Goal: Task Accomplishment & Management: Manage account settings

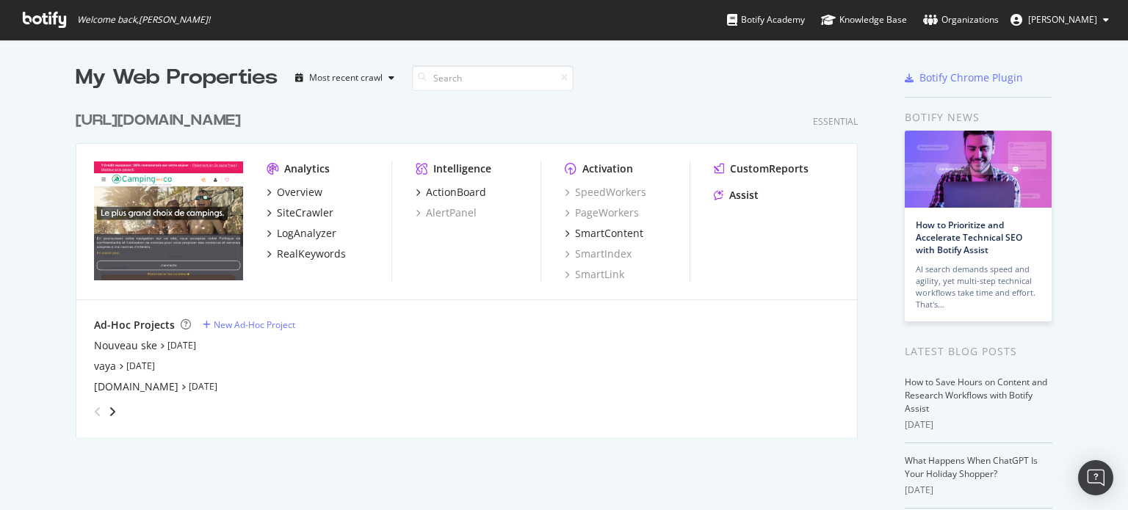
scroll to position [499, 1105]
click at [109, 411] on icon "angle-right" at bounding box center [112, 412] width 7 height 12
click at [94, 414] on icon "angle-left" at bounding box center [97, 412] width 7 height 12
click at [138, 343] on div "Nouveau ske" at bounding box center [125, 346] width 63 height 15
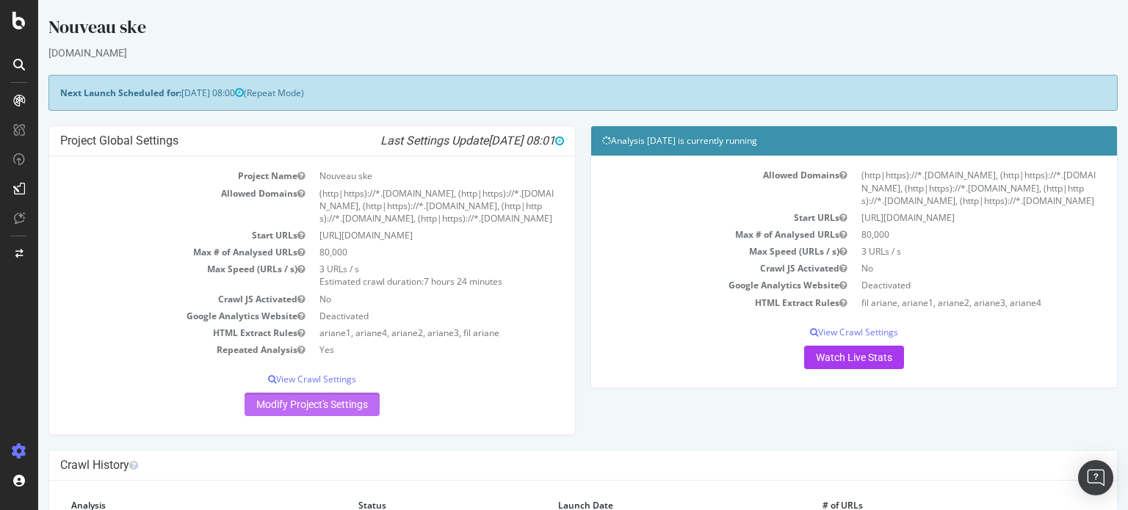
click at [350, 416] on link "Modify Project's Settings" at bounding box center [312, 405] width 135 height 24
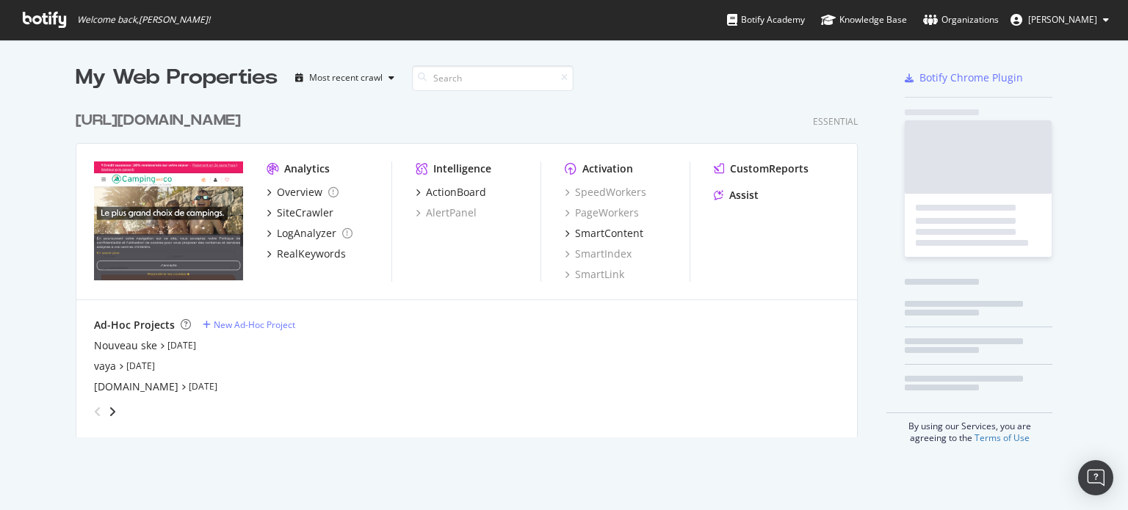
scroll to position [499, 1105]
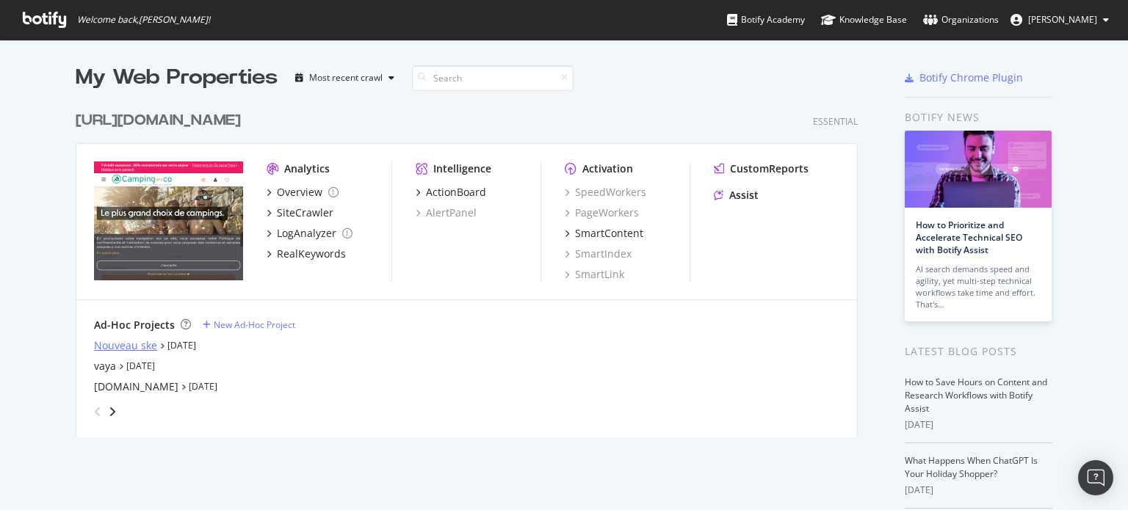
click at [126, 341] on div "Nouveau ske" at bounding box center [125, 346] width 63 height 15
click at [118, 346] on div "Nouveau ske" at bounding box center [125, 346] width 63 height 15
